Goal: Contribute content: Add original content to the website for others to see

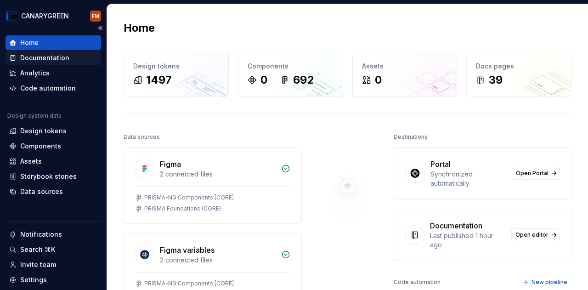
click at [41, 56] on div "Documentation" at bounding box center [44, 57] width 49 height 9
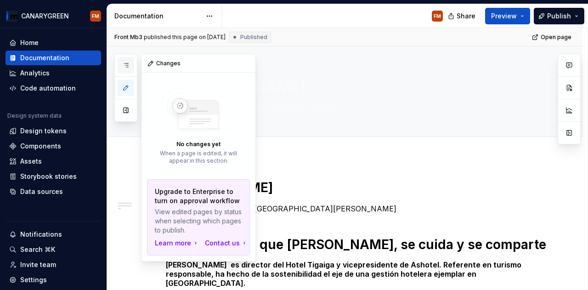
click at [124, 66] on icon "button" at bounding box center [125, 65] width 7 height 7
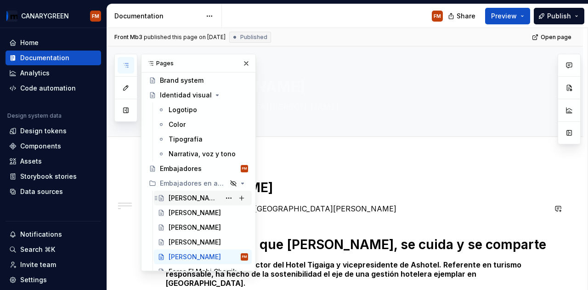
scroll to position [46, 0]
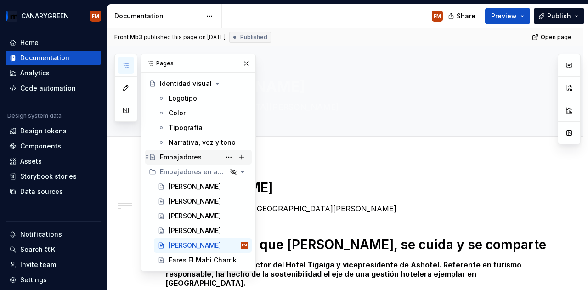
click at [178, 154] on div "Embajadores" at bounding box center [181, 157] width 42 height 9
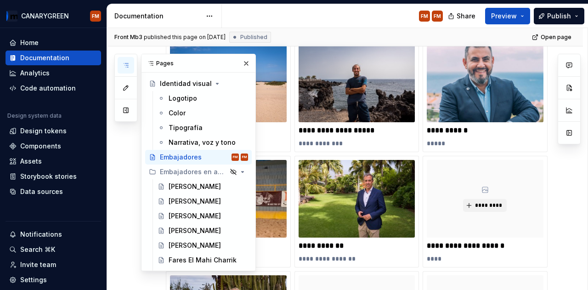
scroll to position [276, 0]
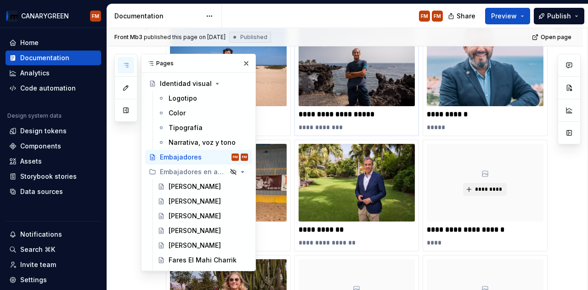
click at [347, 91] on img at bounding box center [357, 67] width 117 height 78
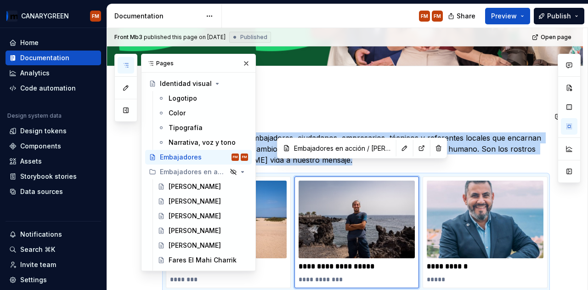
scroll to position [138, 0]
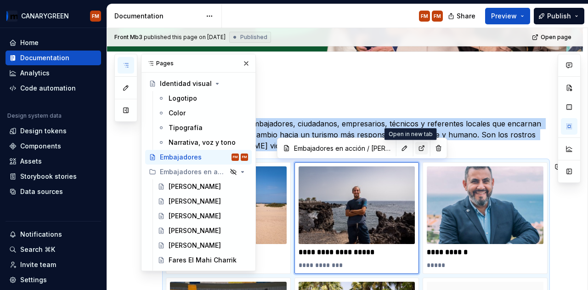
click at [415, 151] on button "button" at bounding box center [421, 147] width 13 height 13
click at [398, 148] on button "button" at bounding box center [404, 147] width 13 height 13
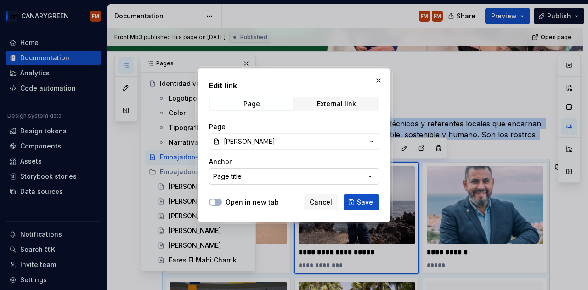
click at [302, 173] on button "Page title" at bounding box center [294, 176] width 170 height 17
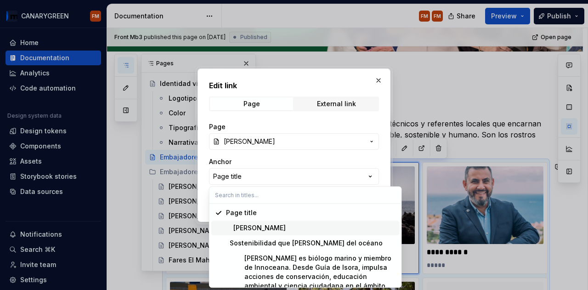
click at [302, 225] on div "[PERSON_NAME]" at bounding box center [311, 227] width 170 height 9
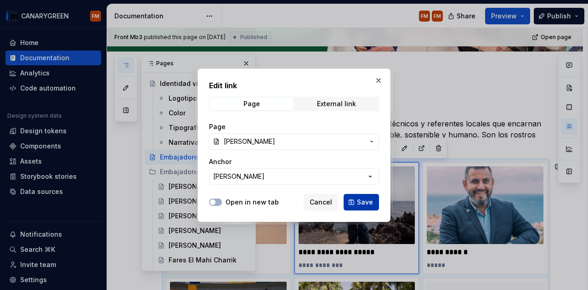
click at [359, 196] on button "Save" at bounding box center [361, 202] width 35 height 17
type textarea "*"
type input "Embajadores en acción / Alfredo de la Moneda/ Alfredo de la Moneda"
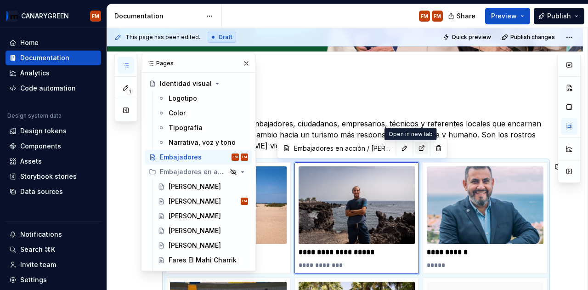
click at [415, 143] on button "button" at bounding box center [421, 147] width 13 height 13
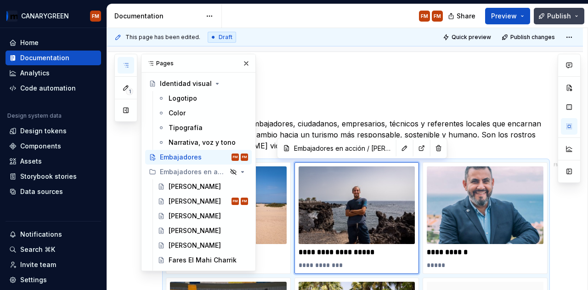
click at [549, 11] on span "Publish" at bounding box center [559, 15] width 24 height 9
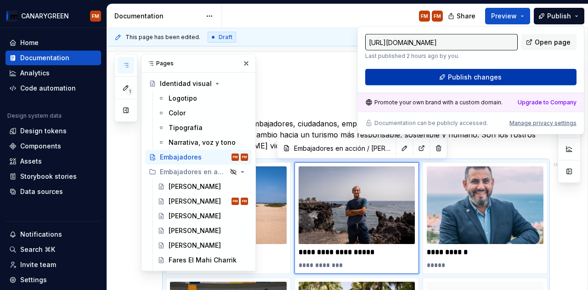
click at [496, 73] on span "Publish changes" at bounding box center [475, 77] width 54 height 9
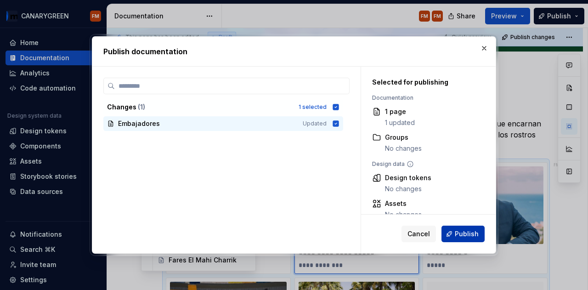
click at [454, 235] on button "Publish" at bounding box center [462, 234] width 43 height 17
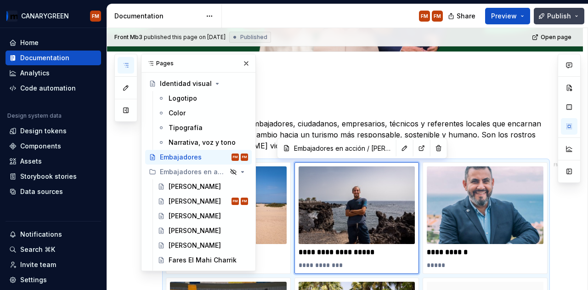
click at [564, 20] on button "Publish" at bounding box center [559, 16] width 51 height 17
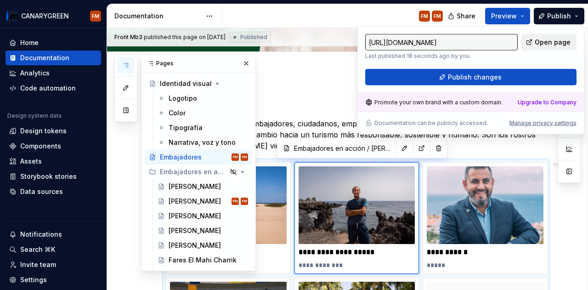
click at [537, 45] on link "Open page" at bounding box center [548, 42] width 55 height 17
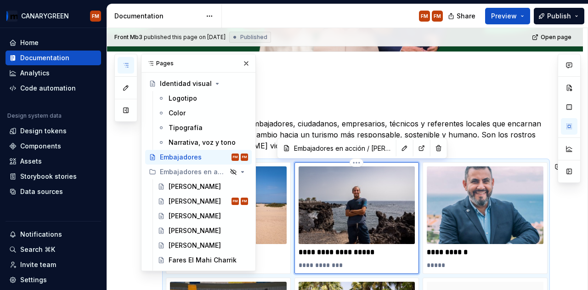
click at [308, 197] on img at bounding box center [357, 205] width 117 height 78
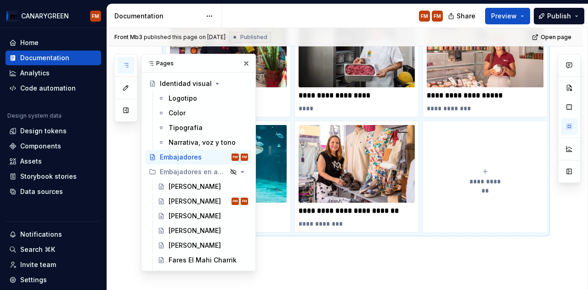
scroll to position [689, 0]
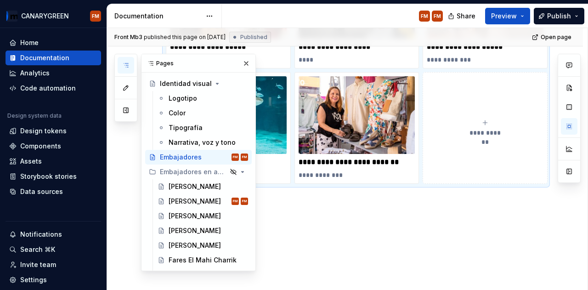
click at [485, 119] on icon "submit" at bounding box center [484, 122] width 7 height 7
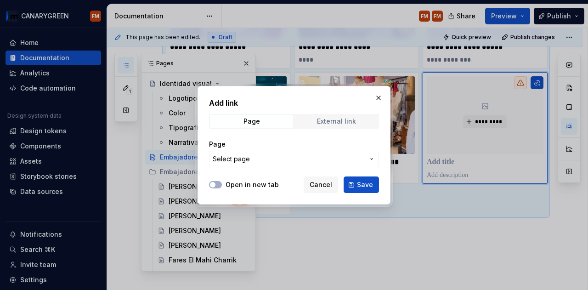
type textarea "*"
click at [315, 117] on span "External link" at bounding box center [336, 121] width 83 height 13
click at [269, 158] on input "URL" at bounding box center [294, 159] width 170 height 17
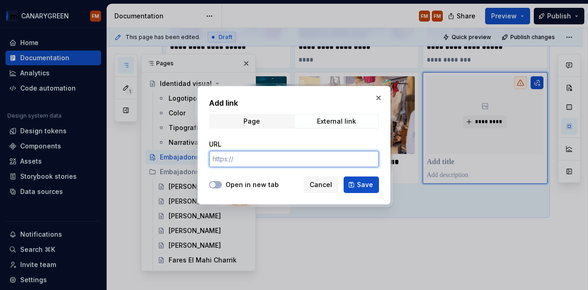
type input "https://www.google.com/?hl=es"
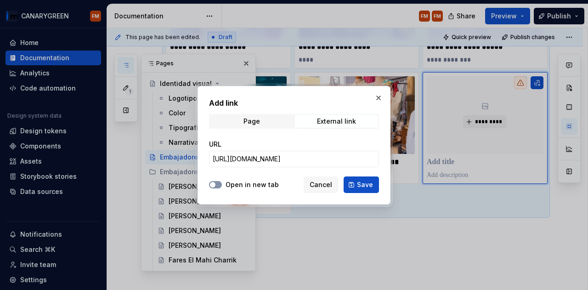
click at [218, 187] on button "Open in new tab" at bounding box center [215, 184] width 13 height 7
click at [350, 181] on button "Save" at bounding box center [361, 184] width 35 height 17
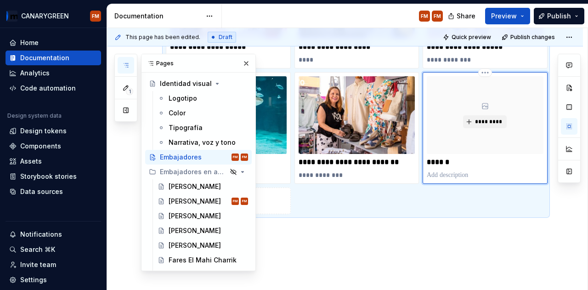
click at [450, 171] on p at bounding box center [485, 174] width 117 height 9
type textarea "*"
click at [482, 118] on span "*********" at bounding box center [489, 121] width 28 height 7
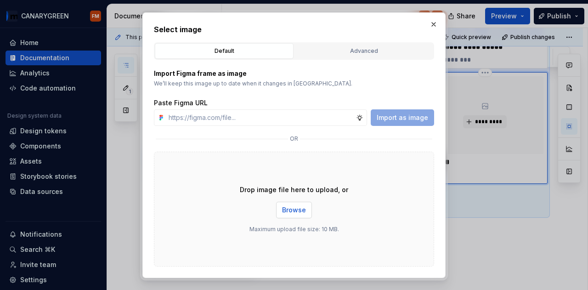
click at [289, 213] on span "Browse" at bounding box center [294, 209] width 24 height 9
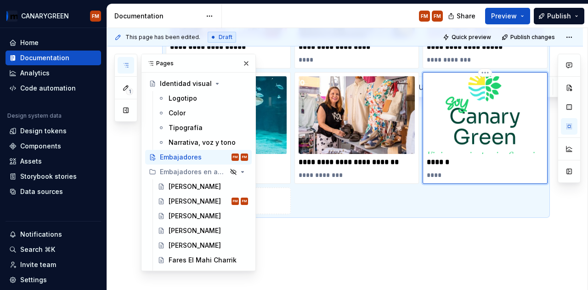
scroll to position [659, 0]
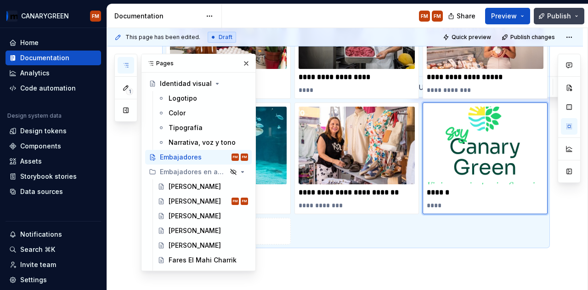
click at [552, 14] on span "Publish" at bounding box center [559, 15] width 24 height 9
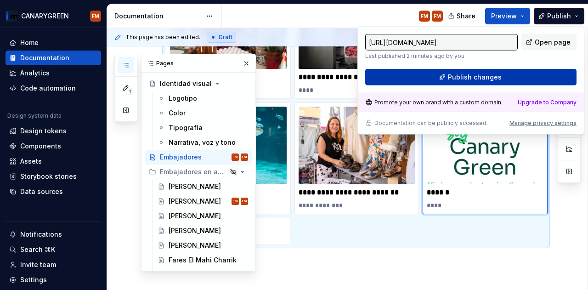
click at [505, 73] on button "Publish changes" at bounding box center [470, 77] width 211 height 17
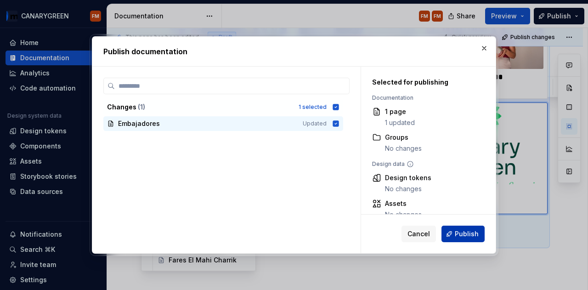
click at [458, 234] on span "Publish" at bounding box center [467, 233] width 24 height 9
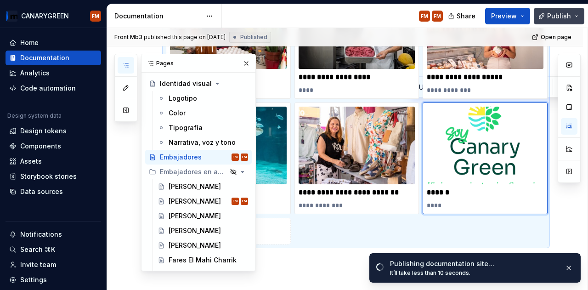
click at [571, 15] on button "Publish" at bounding box center [559, 16] width 51 height 17
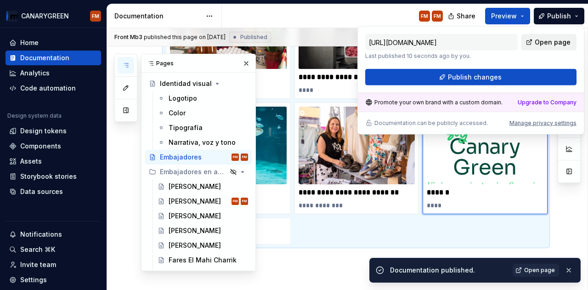
click at [542, 45] on span "Open page" at bounding box center [553, 42] width 36 height 9
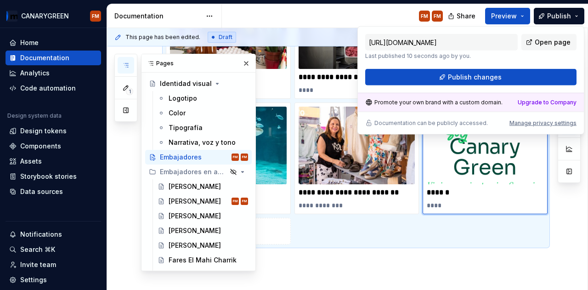
click at [474, 185] on div "****** ****" at bounding box center [485, 158] width 117 height 103
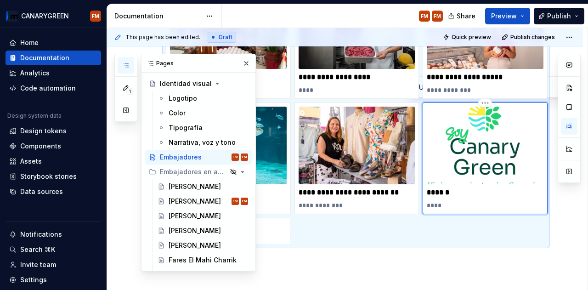
click at [512, 121] on img at bounding box center [485, 146] width 117 height 78
click at [371, 149] on img at bounding box center [357, 146] width 117 height 78
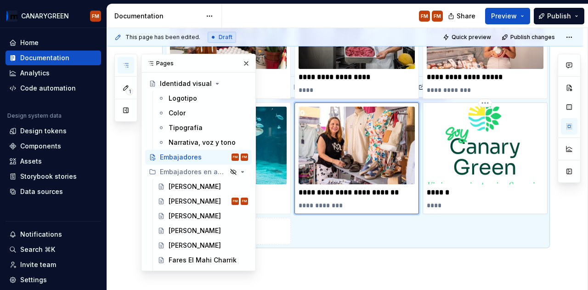
click at [469, 153] on img at bounding box center [485, 146] width 117 height 78
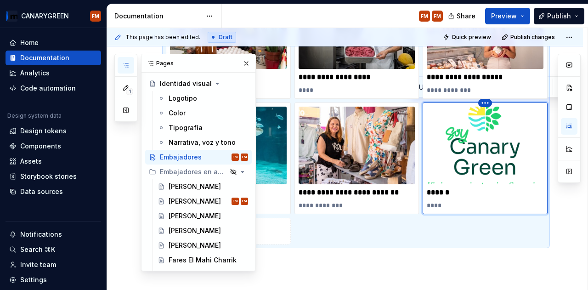
click at [488, 100] on html "CANARYGREEN FM Home Documentation Analytics Code automation Design system data …" at bounding box center [294, 145] width 588 height 290
click at [478, 160] on html "CANARYGREEN FM Home Documentation Analytics Code automation Design system data …" at bounding box center [294, 145] width 588 height 290
drag, startPoint x: 436, startPoint y: 242, endPoint x: 360, endPoint y: 245, distance: 75.9
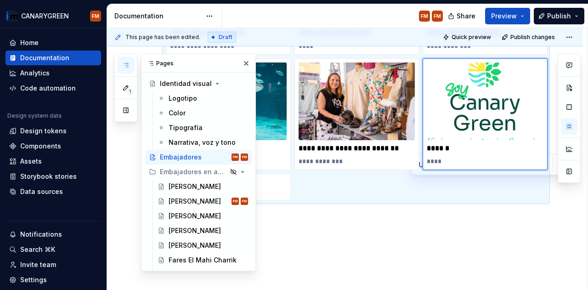
scroll to position [731, 0]
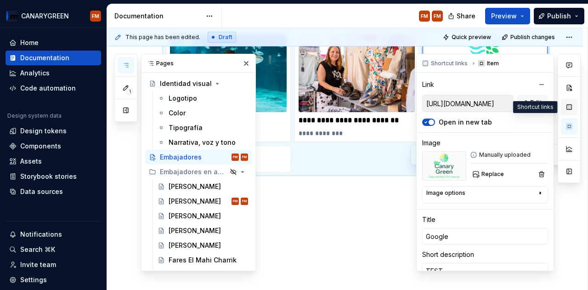
click at [571, 107] on button "button" at bounding box center [569, 107] width 17 height 17
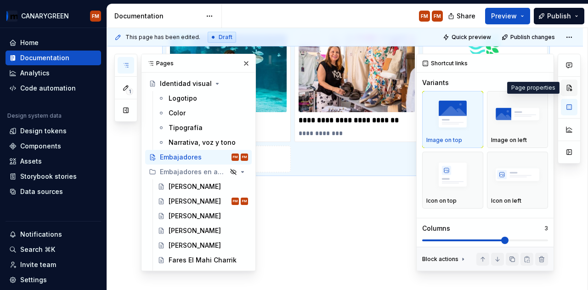
click at [570, 91] on button "button" at bounding box center [569, 87] width 17 height 17
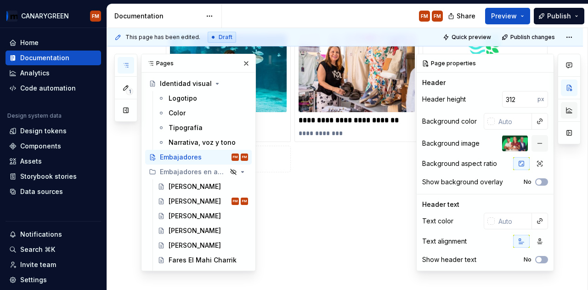
click at [567, 105] on button "button" at bounding box center [569, 110] width 17 height 17
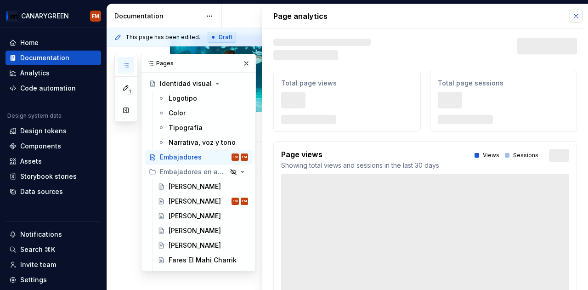
click at [570, 21] on button "button" at bounding box center [576, 16] width 13 height 13
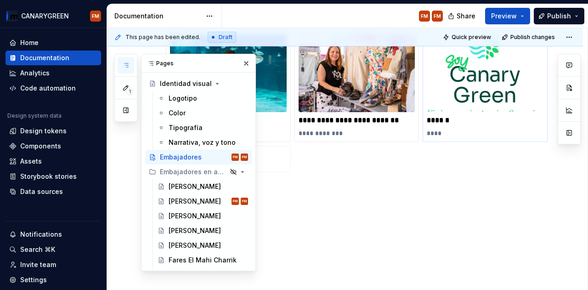
click at [482, 103] on img at bounding box center [485, 73] width 117 height 78
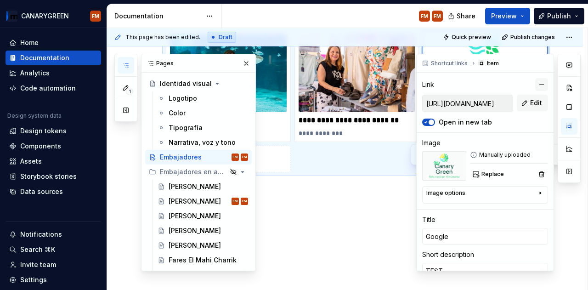
click at [535, 84] on button "button" at bounding box center [541, 84] width 13 height 13
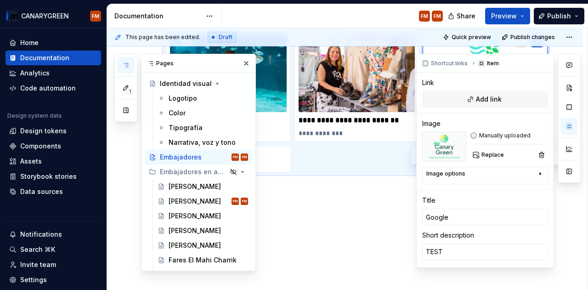
type textarea "*"
click at [487, 97] on span "Add link" at bounding box center [489, 99] width 26 height 9
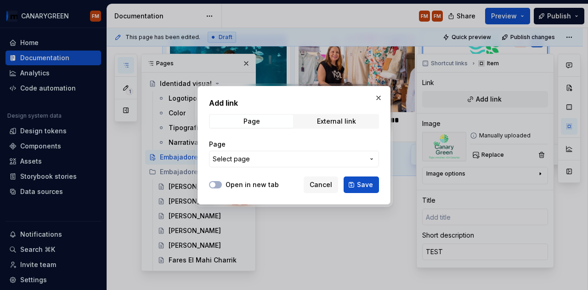
click at [322, 155] on span "Select page" at bounding box center [289, 158] width 152 height 9
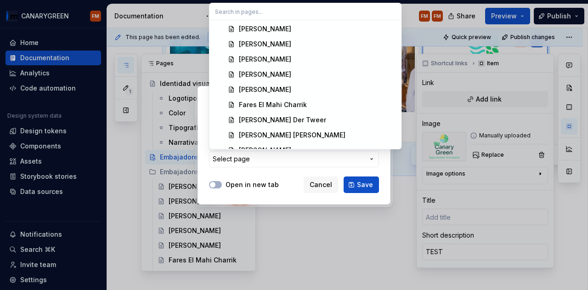
scroll to position [138, 0]
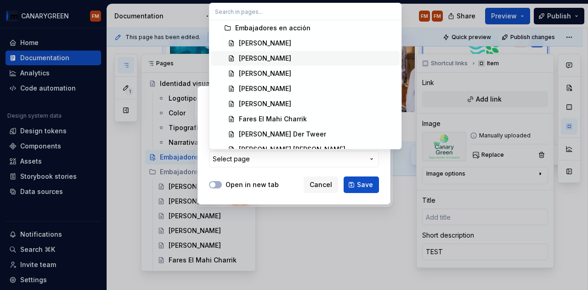
click at [271, 61] on div "[PERSON_NAME]" at bounding box center [265, 58] width 52 height 9
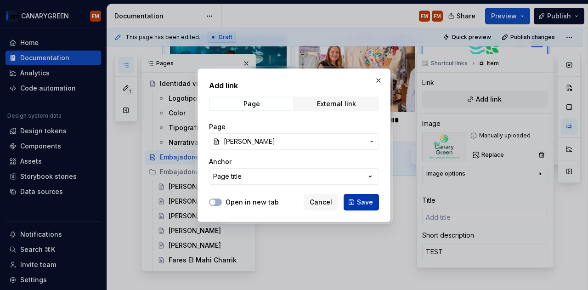
click at [351, 197] on button "Save" at bounding box center [361, 202] width 35 height 17
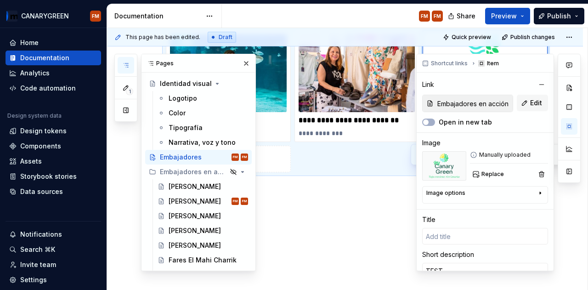
type textarea "*"
type input "[PERSON_NAME]"
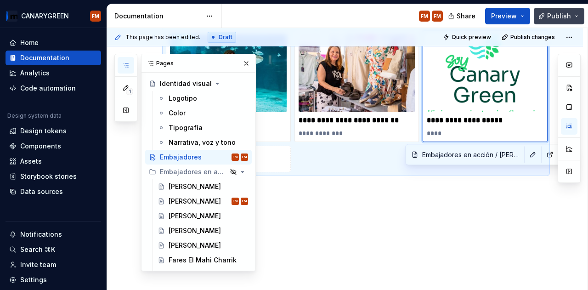
click at [551, 16] on span "Publish" at bounding box center [559, 15] width 24 height 9
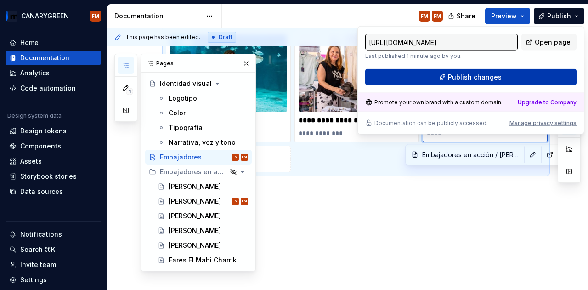
click at [521, 76] on button "Publish changes" at bounding box center [470, 77] width 211 height 17
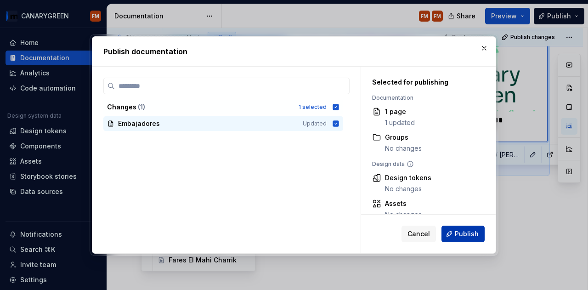
click at [463, 237] on span "Publish" at bounding box center [467, 233] width 24 height 9
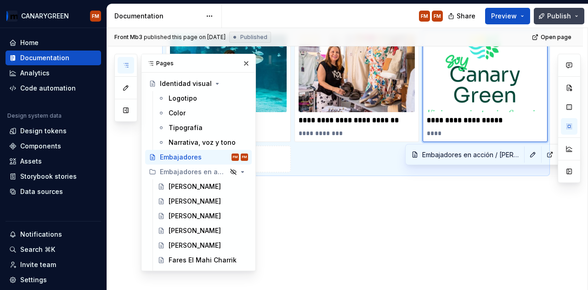
click at [561, 14] on span "Publish" at bounding box center [559, 15] width 24 height 9
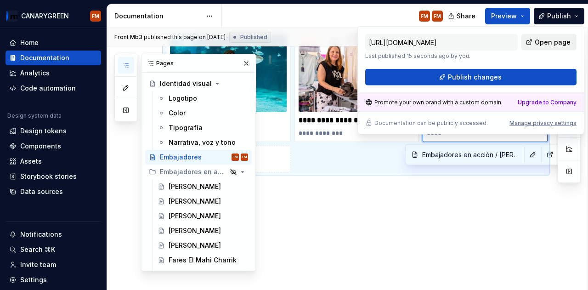
click at [546, 44] on span "Open page" at bounding box center [553, 42] width 36 height 9
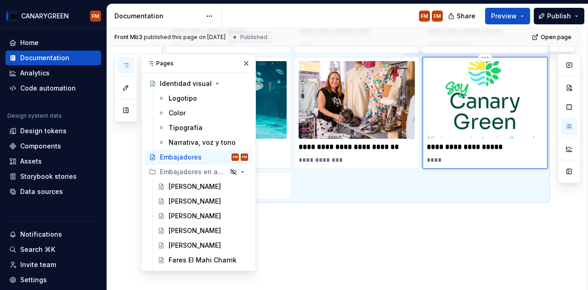
scroll to position [685, 0]
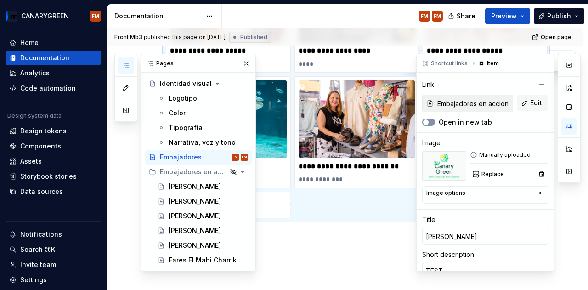
click at [428, 121] on span "button" at bounding box center [426, 122] width 6 height 6
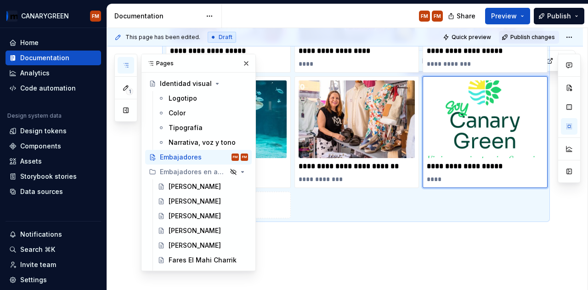
click at [522, 37] on span "Publish changes" at bounding box center [532, 37] width 45 height 7
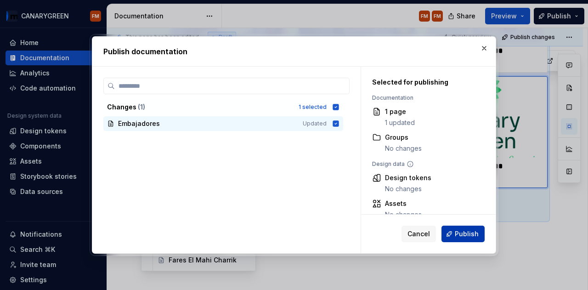
click at [464, 235] on span "Publish" at bounding box center [467, 233] width 24 height 9
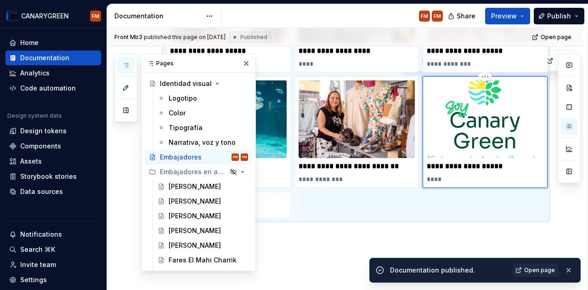
type textarea "*"
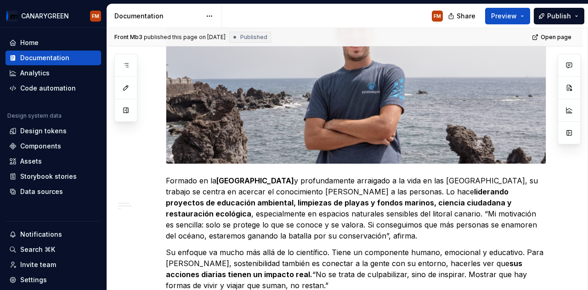
scroll to position [184, 0]
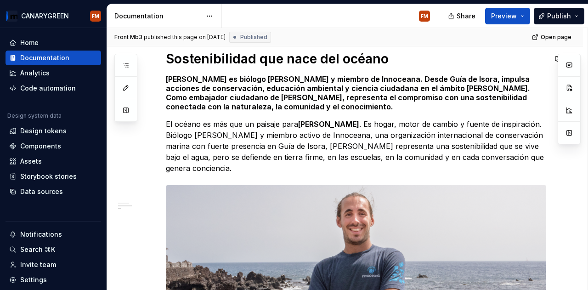
type textarea "*"
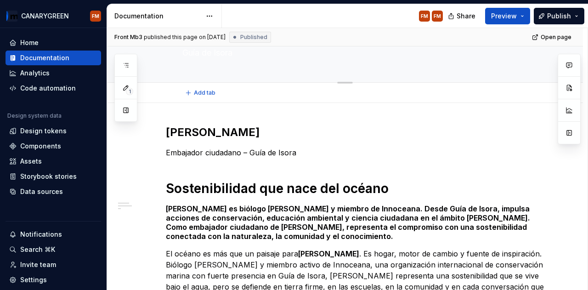
scroll to position [138, 0]
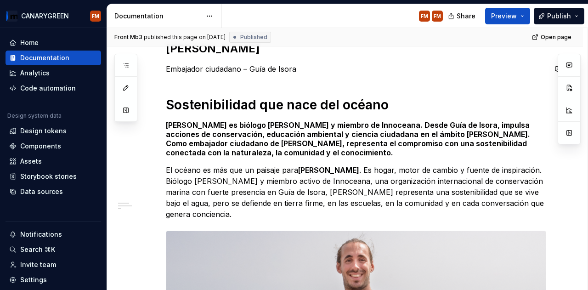
type textarea "*"
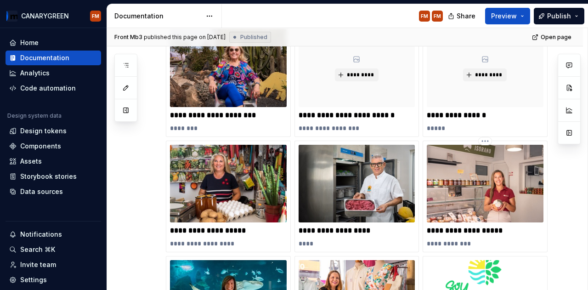
scroll to position [731, 0]
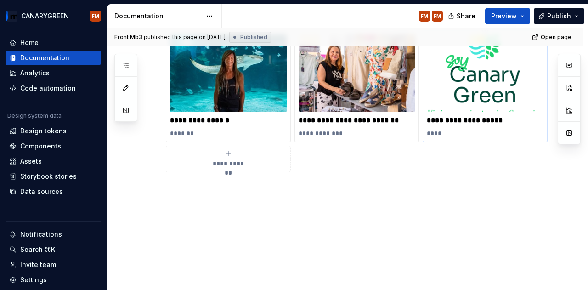
click at [438, 99] on img at bounding box center [485, 73] width 117 height 78
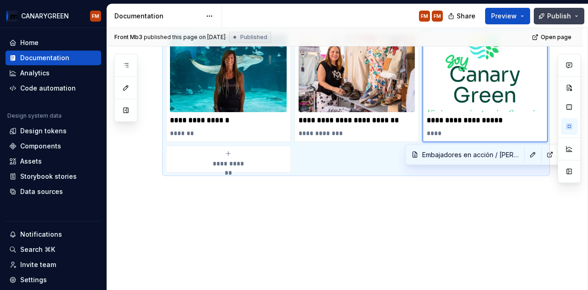
click at [571, 18] on span "Publish" at bounding box center [559, 15] width 24 height 9
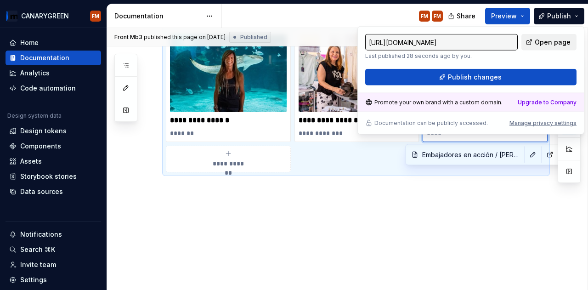
click at [561, 45] on span "Open page" at bounding box center [553, 42] width 36 height 9
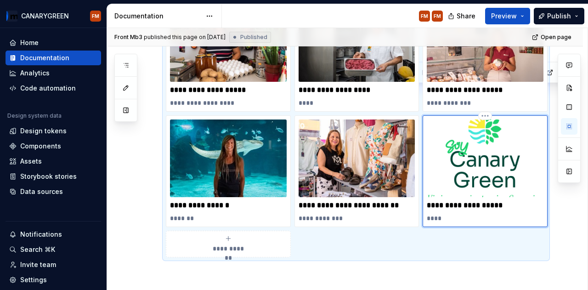
scroll to position [639, 0]
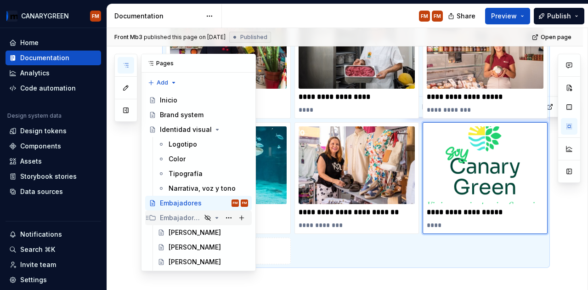
click at [205, 218] on icon "Page tree" at bounding box center [208, 218] width 6 height 6
click at [128, 68] on icon "button" at bounding box center [125, 65] width 7 height 7
click at [204, 217] on icon "Page tree" at bounding box center [207, 217] width 7 height 7
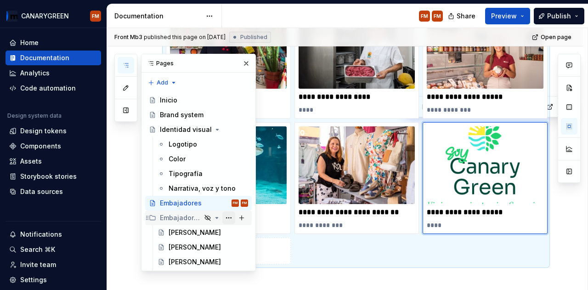
click at [222, 216] on button "Page tree" at bounding box center [228, 217] width 13 height 13
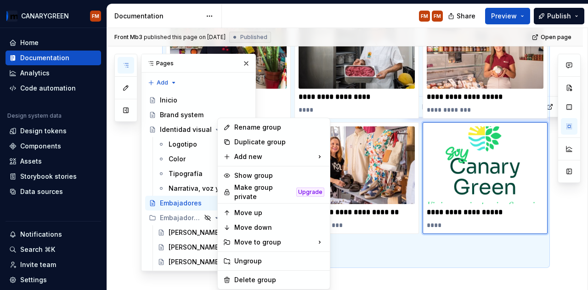
click at [198, 202] on div "Pages Add Accessibility guide for tree Page tree. Navigate the tree with the ar…" at bounding box center [184, 162] width 141 height 217
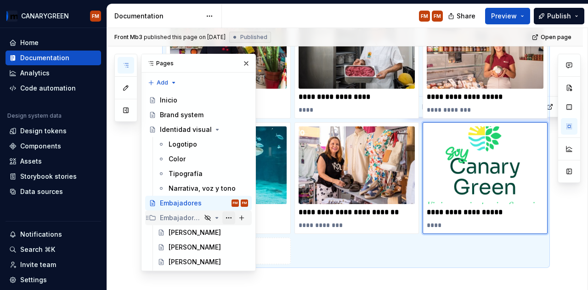
click at [226, 218] on button "Page tree" at bounding box center [228, 217] width 13 height 13
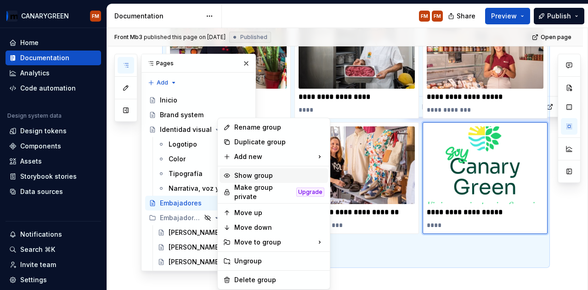
click at [276, 170] on div "Show group" at bounding box center [274, 175] width 108 height 15
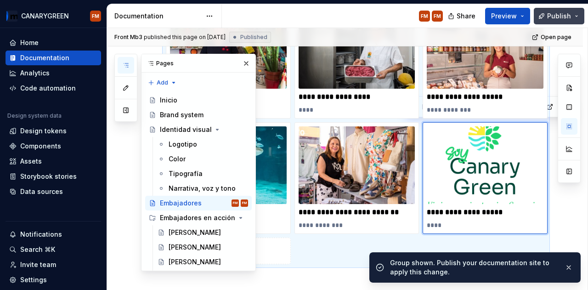
click at [570, 17] on span "Publish" at bounding box center [559, 15] width 24 height 9
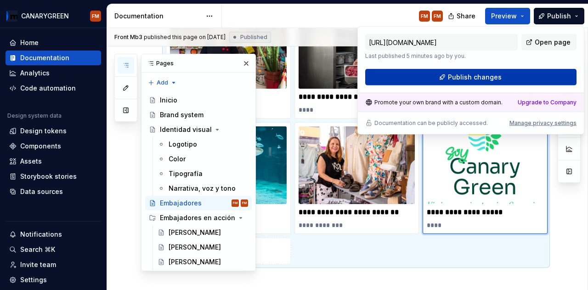
click at [520, 74] on button "Publish changes" at bounding box center [470, 77] width 211 height 17
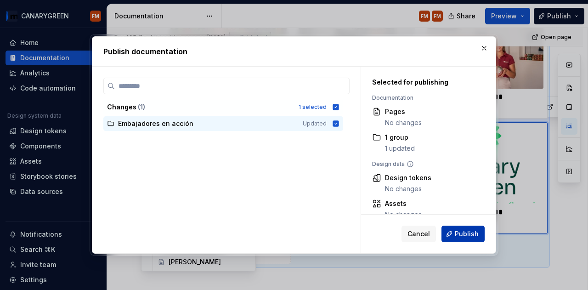
click at [464, 234] on span "Publish" at bounding box center [467, 233] width 24 height 9
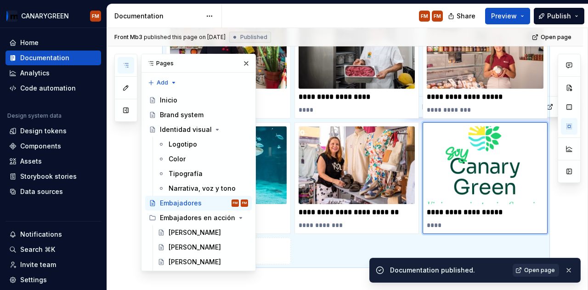
click at [541, 268] on span "Open page" at bounding box center [539, 269] width 31 height 7
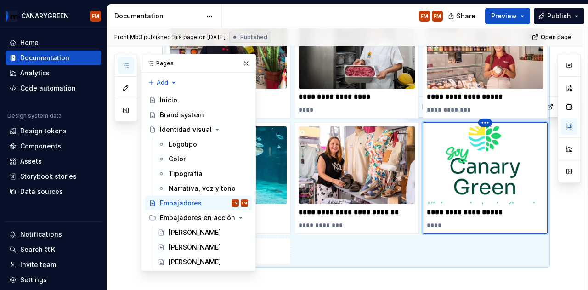
click at [486, 121] on html "CANARYGREEN FM Home Documentation Analytics Code automation Design system data …" at bounding box center [294, 145] width 588 height 290
click at [496, 136] on div "Delete item" at bounding box center [524, 136] width 60 height 9
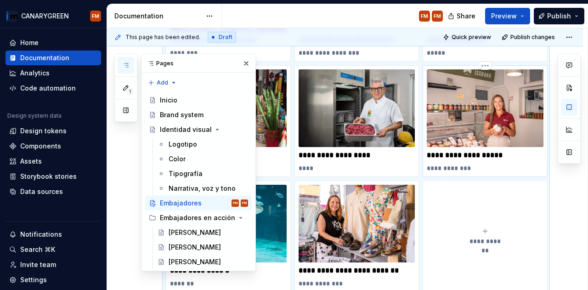
scroll to position [397, 0]
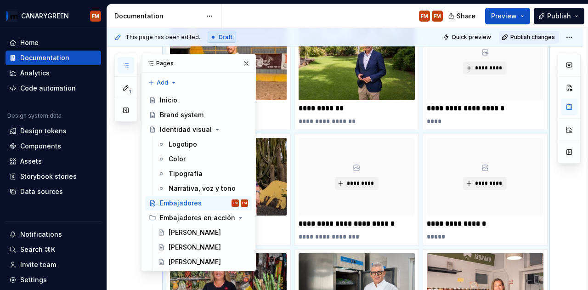
click at [538, 36] on span "Publish changes" at bounding box center [532, 37] width 45 height 7
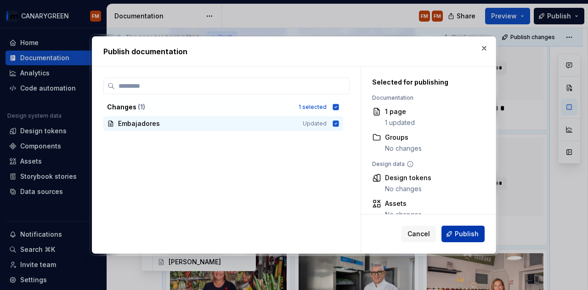
click at [462, 238] on span "Publish" at bounding box center [467, 233] width 24 height 9
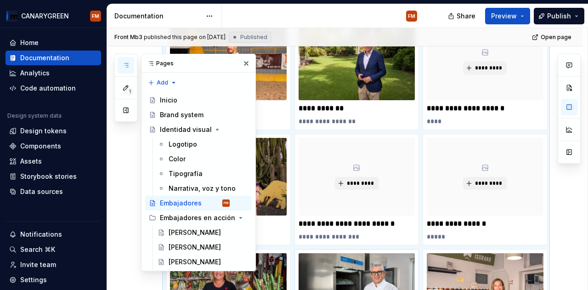
type textarea "*"
